Goal: Task Accomplishment & Management: Complete application form

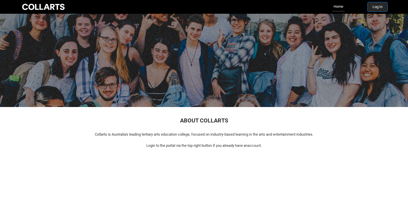
click at [380, 7] on button "Log In" at bounding box center [378, 6] width 20 height 9
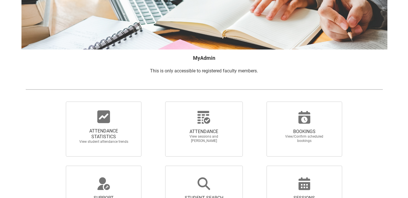
scroll to position [117, 0]
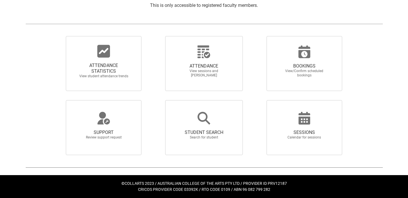
drag, startPoint x: 411, startPoint y: 44, endPoint x: 410, endPoint y: 120, distance: 76.0
click at [408, 120] on html "Loading × Sorry to interrupt CSS Error Refresh Skip to Main Content Collarts Ed…" at bounding box center [204, 41] width 408 height 316
click at [107, 63] on span "ATTENDANCE STATISTICS" at bounding box center [104, 68] width 50 height 11
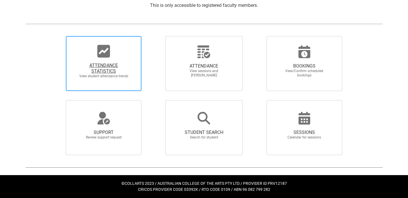
click at [56, 36] on input "ATTENDANCE STATISTICS View student attendance trends" at bounding box center [56, 36] width 0 height 0
radio input "true"
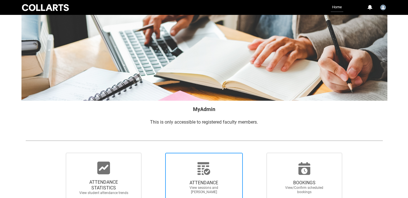
click at [196, 172] on div at bounding box center [204, 169] width 55 height 14
click at [156, 153] on input "ATTENDANCE View sessions and [PERSON_NAME]" at bounding box center [155, 153] width 0 height 0
radio input "true"
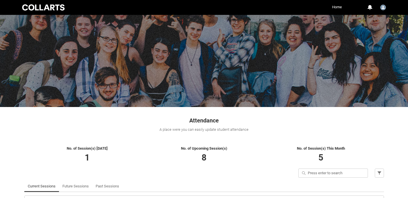
scroll to position [44, 0]
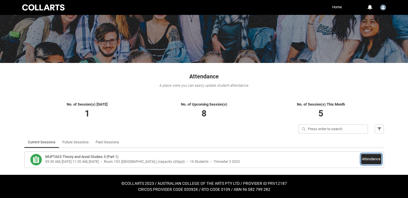
click at [370, 158] on button "Attendance" at bounding box center [371, 159] width 20 height 10
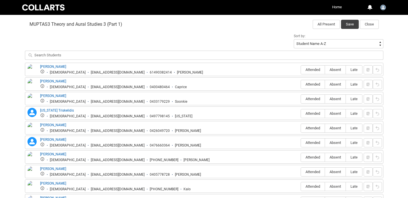
scroll to position [189, 0]
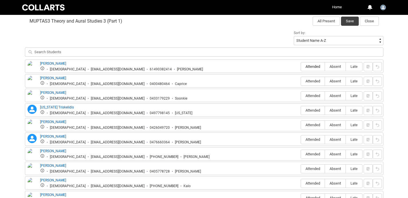
click at [309, 66] on span "Attended" at bounding box center [313, 66] width 24 height 4
click at [301, 66] on input "Attended" at bounding box center [301, 66] width 0 height 0
type lightning-radio-group "Attended"
radio input "true"
click at [308, 82] on span "Attended" at bounding box center [313, 81] width 24 height 4
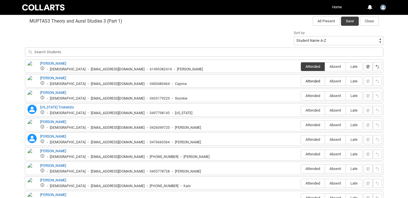
click at [301, 81] on input "Attended" at bounding box center [301, 81] width 0 height 0
type lightning-radio-group "Attended"
radio input "true"
click at [335, 96] on span "Absent" at bounding box center [335, 96] width 21 height 4
click at [325, 96] on input "Absent" at bounding box center [325, 96] width 0 height 0
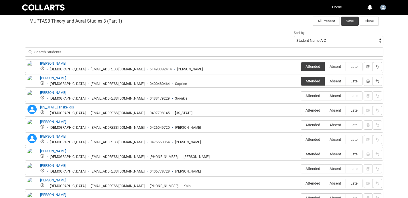
type lightning-radio-group "Absent"
radio input "true"
click at [317, 111] on span "Attended" at bounding box center [313, 110] width 24 height 4
click at [301, 111] on input "Attended" at bounding box center [301, 110] width 0 height 0
type lightning-radio-group "Attended"
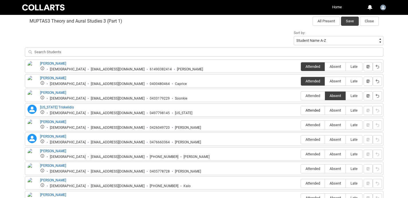
radio input "true"
click at [315, 123] on span "Attended" at bounding box center [313, 125] width 24 height 4
click at [301, 125] on input "Attended" at bounding box center [301, 125] width 0 height 0
type lightning-radio-group "Attended"
radio input "true"
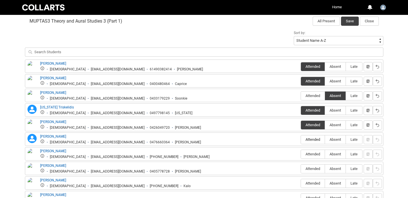
click at [310, 138] on span "Attended" at bounding box center [313, 140] width 24 height 4
click at [301, 140] on input "Attended" at bounding box center [301, 140] width 0 height 0
type lightning-radio-group "Attended"
radio input "true"
click at [311, 154] on span "Attended" at bounding box center [313, 154] width 24 height 4
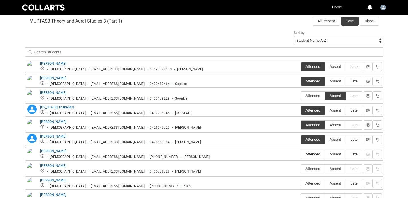
click at [301, 154] on input "Attended" at bounding box center [301, 154] width 0 height 0
type lightning-radio-group "Attended"
radio input "true"
click at [311, 168] on span "Attended" at bounding box center [313, 169] width 24 height 4
click at [301, 169] on input "Attended" at bounding box center [301, 169] width 0 height 0
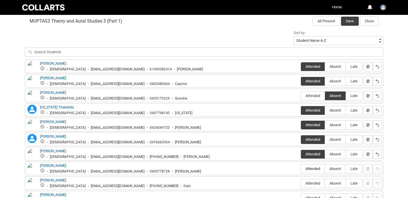
type lightning-radio-group "Attended"
radio input "true"
click at [312, 182] on span "Attended" at bounding box center [313, 183] width 24 height 4
click at [301, 183] on input "Attended" at bounding box center [301, 183] width 0 height 0
type lightning-radio-group "Attended"
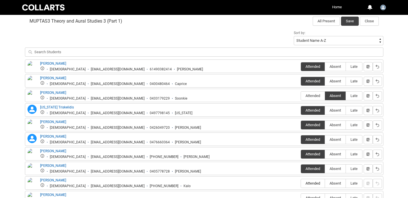
radio input "true"
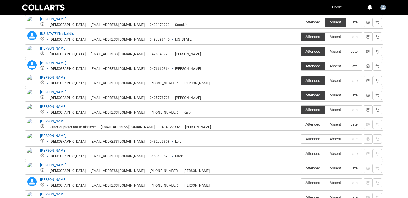
scroll to position [293, 0]
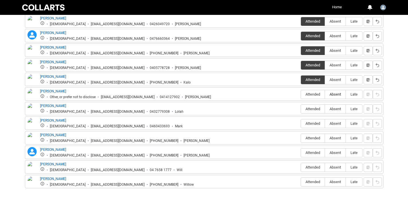
click at [332, 93] on span "Absent" at bounding box center [335, 94] width 21 height 4
click at [325, 94] on input "Absent" at bounding box center [325, 94] width 0 height 0
type lightning-radio-group "Absent"
radio input "true"
click at [317, 108] on span "Attended" at bounding box center [313, 109] width 24 height 4
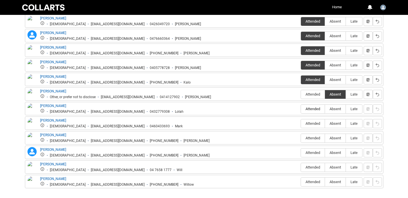
click at [301, 109] on input "Attended" at bounding box center [301, 109] width 0 height 0
type lightning-radio-group "Attended"
radio input "true"
click at [312, 123] on span "Attended" at bounding box center [313, 124] width 24 height 4
click at [301, 124] on input "Attended" at bounding box center [301, 124] width 0 height 0
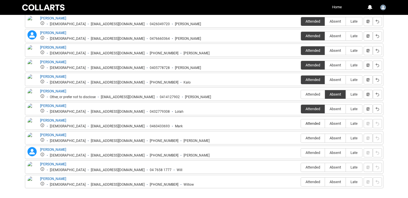
type lightning-radio-group "Attended"
radio input "true"
click at [335, 138] on span "Absent" at bounding box center [335, 138] width 21 height 4
click at [325, 138] on input "Absent" at bounding box center [325, 138] width 0 height 0
type lightning-radio-group "Absent"
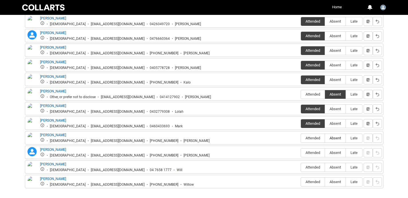
radio input "true"
click at [335, 153] on span "Absent" at bounding box center [335, 153] width 21 height 4
click at [325, 153] on input "Absent" at bounding box center [325, 153] width 0 height 0
type lightning-radio-group "Absent"
radio input "true"
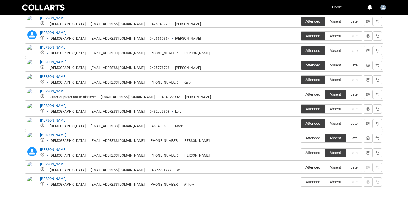
click at [315, 168] on span "Attended" at bounding box center [313, 167] width 24 height 4
click at [301, 168] on input "Attended" at bounding box center [301, 167] width 0 height 0
type lightning-radio-group "Attended"
radio input "true"
click at [309, 183] on span "Attended" at bounding box center [313, 182] width 24 height 4
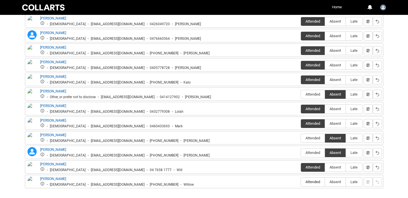
click at [301, 182] on input "Attended" at bounding box center [301, 182] width 0 height 0
type lightning-radio-group "Attended"
radio input "true"
drag, startPoint x: 122, startPoint y: 111, endPoint x: 66, endPoint y: 112, distance: 55.3
click at [66, 112] on ul "[DEMOGRAPHIC_DATA] [EMAIL_ADDRESS][DOMAIN_NAME] 0432779308 Lolah" at bounding box center [112, 111] width 144 height 5
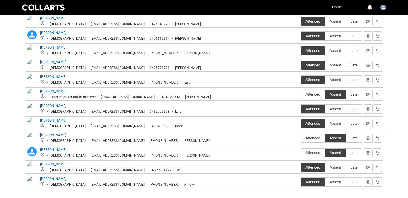
copy div "[EMAIL_ADDRESS][DOMAIN_NAME]"
click at [223, 35] on div "[PERSON_NAME] [PERSON_NAME] [DEMOGRAPHIC_DATA] [EMAIL_ADDRESS][DOMAIN_NAME] 047…" at bounding box center [204, 35] width 356 height 11
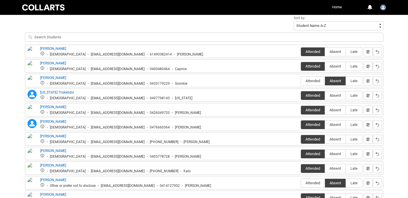
scroll to position [218, 0]
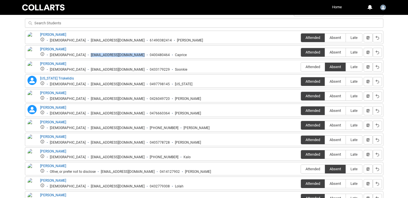
drag, startPoint x: 67, startPoint y: 56, endPoint x: 124, endPoint y: 55, distance: 57.0
click at [124, 55] on ul "[DEMOGRAPHIC_DATA] [EMAIL_ADDRESS][DOMAIN_NAME] 0400480464 Caprice" at bounding box center [113, 54] width 147 height 5
copy div "[EMAIL_ADDRESS][DOMAIN_NAME]"
